Goal: Task Accomplishment & Management: Use online tool/utility

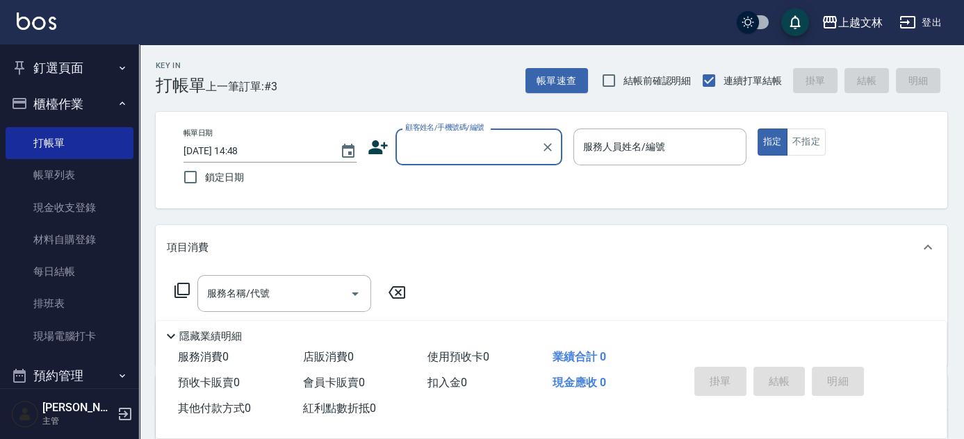
scroll to position [33, 0]
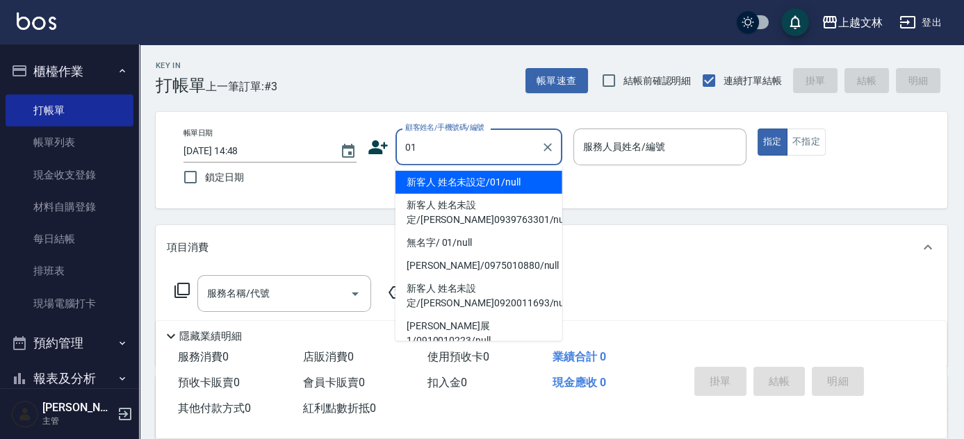
type input "新客人 姓名未設定/01/null"
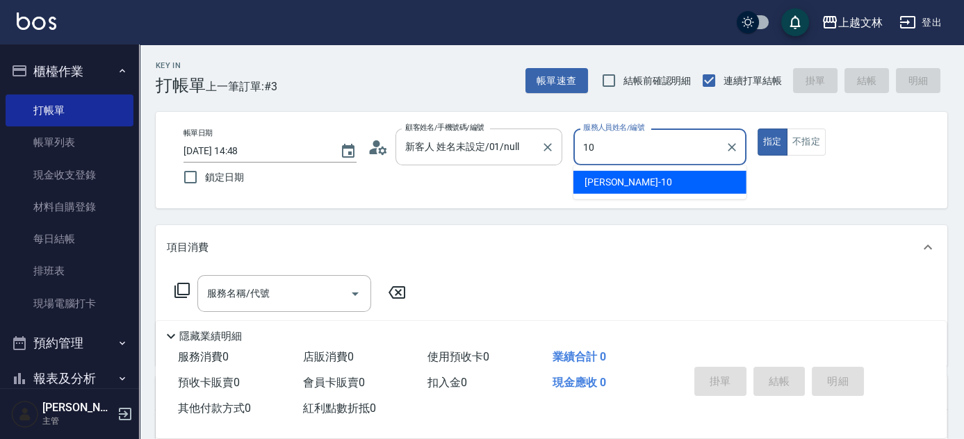
type input "[PERSON_NAME]-10"
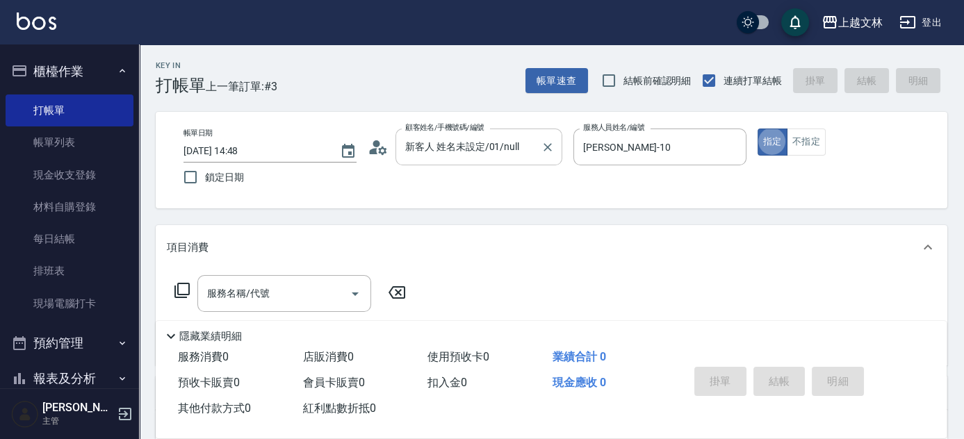
type button "true"
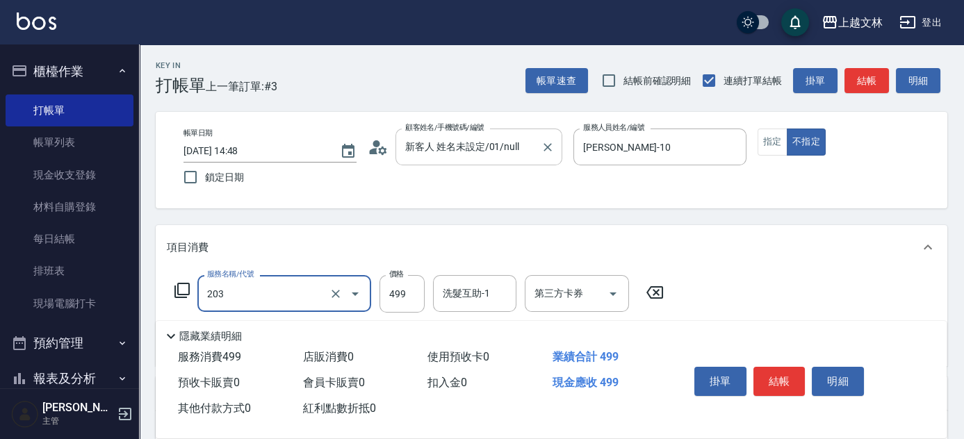
type input "B級洗+剪(203)"
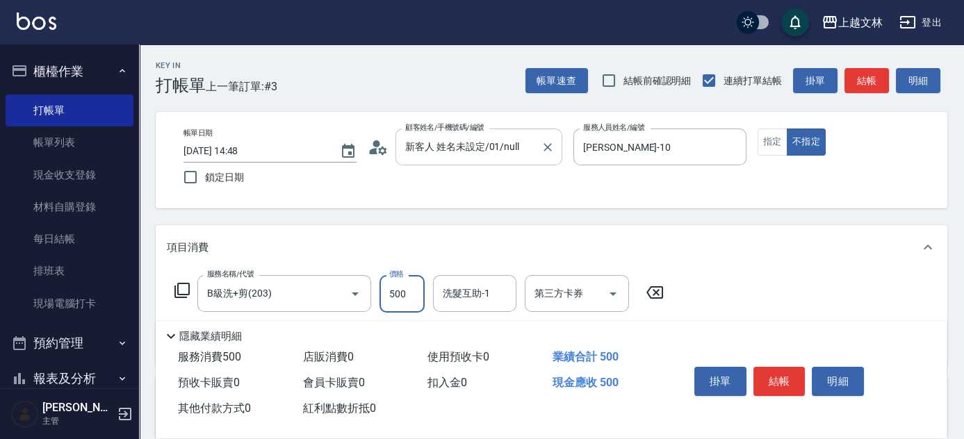
type input "500"
click at [771, 383] on button "結帳" at bounding box center [780, 381] width 52 height 29
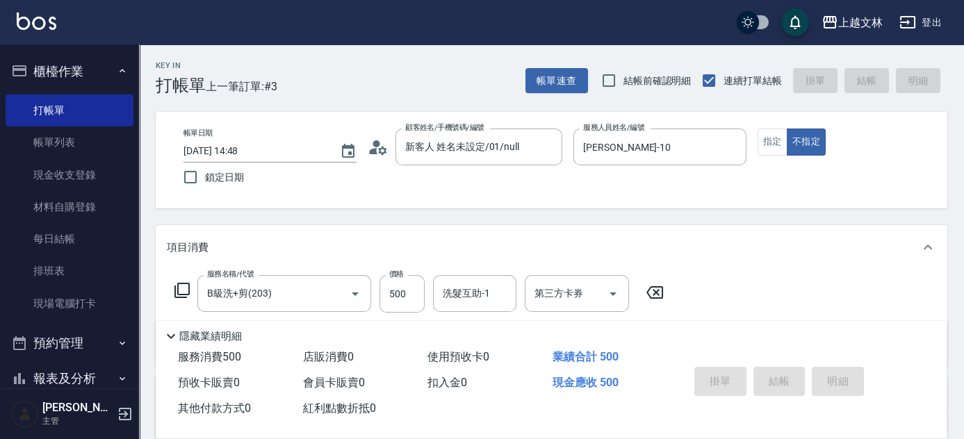
type input "[DATE] 16:47"
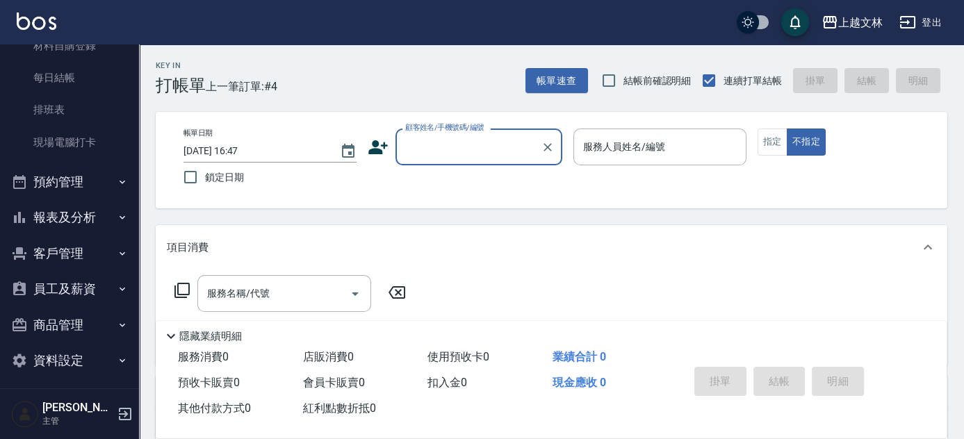
scroll to position [200, 0]
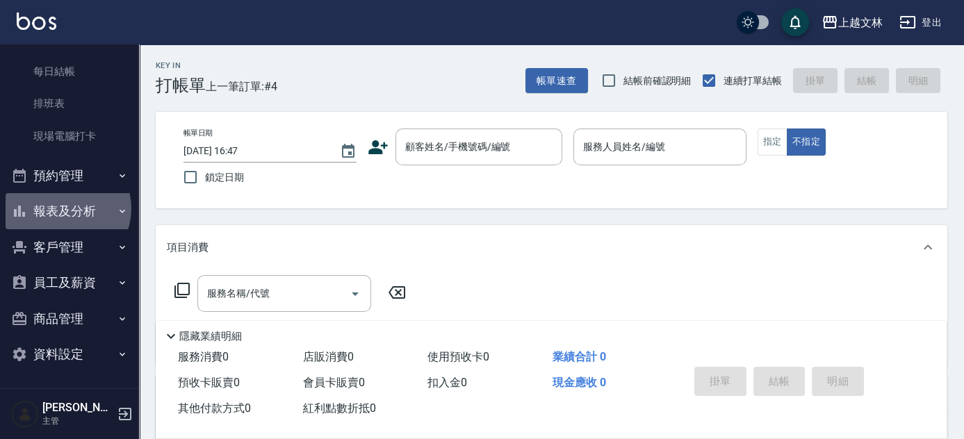
click at [63, 209] on button "報表及分析" at bounding box center [70, 211] width 128 height 36
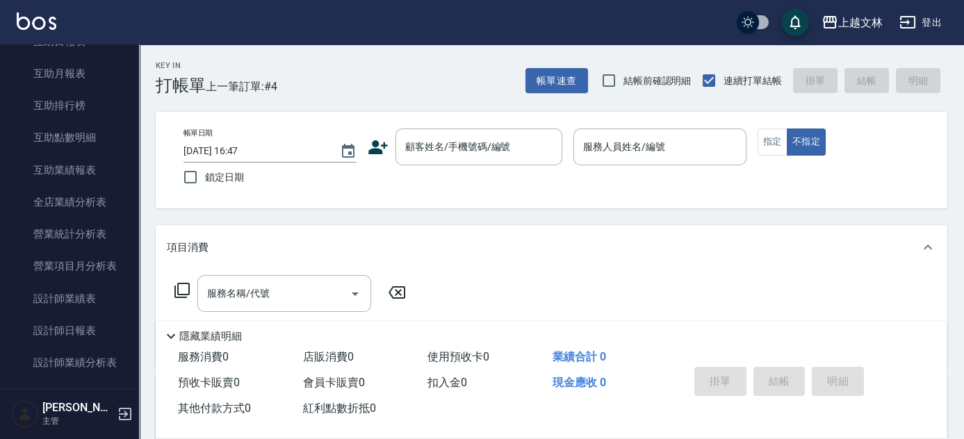
scroll to position [506, 0]
click at [102, 326] on link "設計師日報表" at bounding box center [70, 331] width 128 height 32
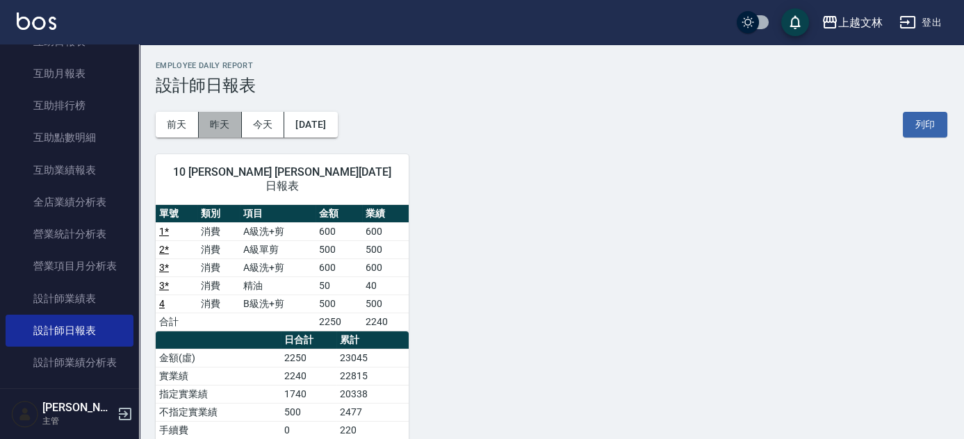
click at [213, 127] on button "昨天" at bounding box center [220, 125] width 43 height 26
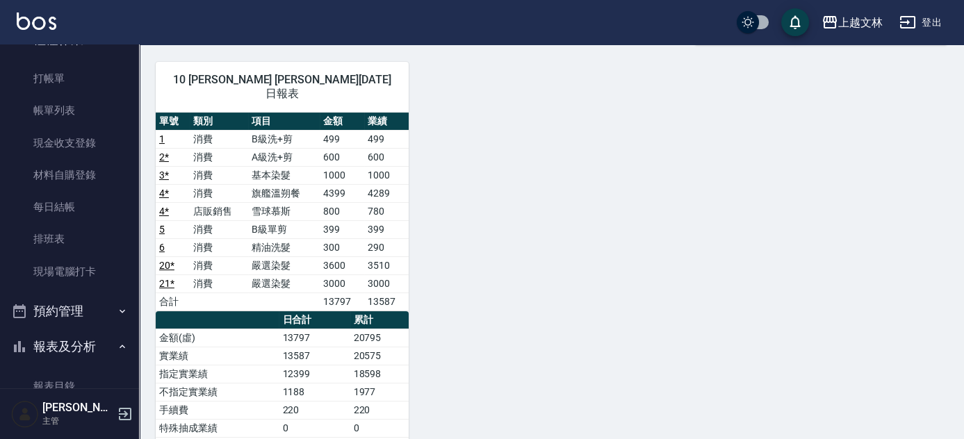
scroll to position [54, 0]
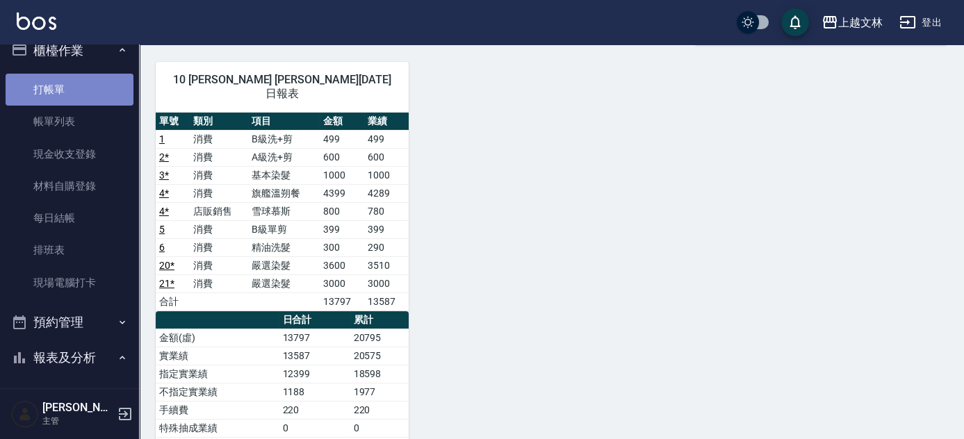
click at [81, 84] on link "打帳單" at bounding box center [70, 90] width 128 height 32
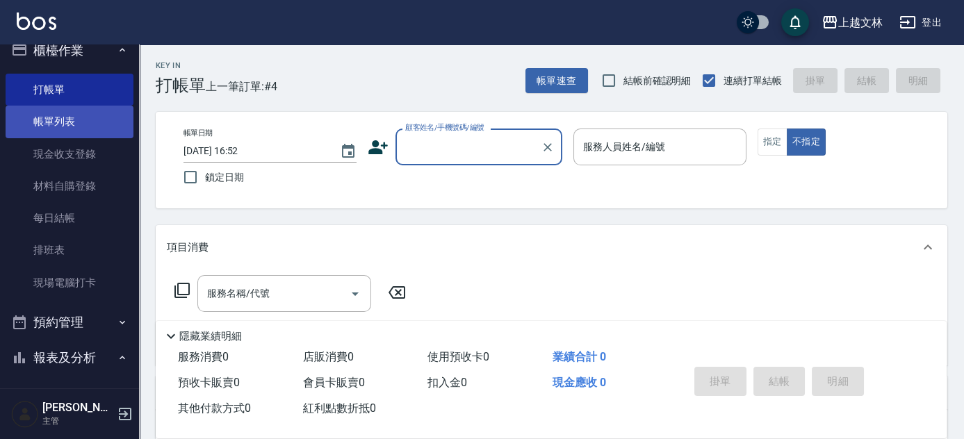
click at [63, 124] on link "帳單列表" at bounding box center [70, 122] width 128 height 32
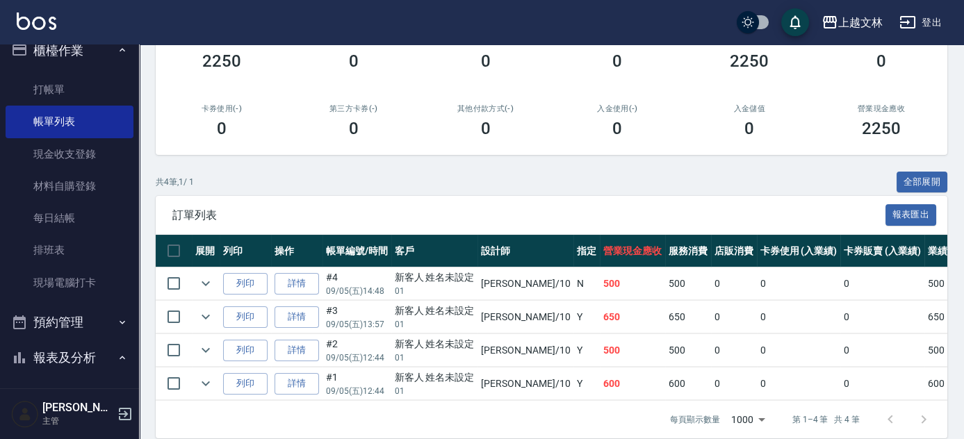
scroll to position [206, 0]
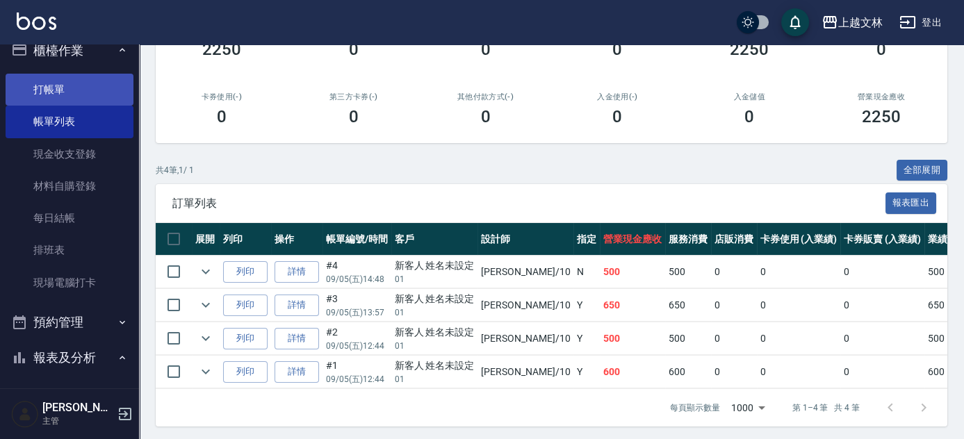
click at [65, 91] on link "打帳單" at bounding box center [70, 90] width 128 height 32
